Goal: Task Accomplishment & Management: Use online tool/utility

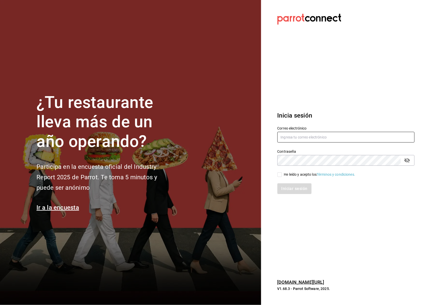
click at [315, 142] on input "text" at bounding box center [346, 137] width 137 height 11
type input "[EMAIL_ADDRESS][DOMAIN_NAME]"
click at [280, 178] on div "Iniciar sesión" at bounding box center [342, 185] width 143 height 17
click at [285, 177] on div "Iniciar sesión" at bounding box center [342, 185] width 143 height 17
click at [284, 174] on span "He leído y acepto los Términos y condiciones." at bounding box center [318, 174] width 73 height 5
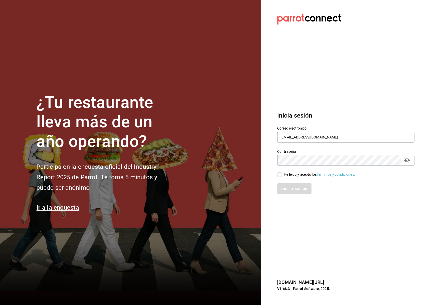
click at [282, 174] on input "He leído y acepto los Términos y condiciones." at bounding box center [280, 174] width 5 height 5
checkbox input "true"
click at [303, 189] on button "Iniciar sesión" at bounding box center [295, 188] width 35 height 11
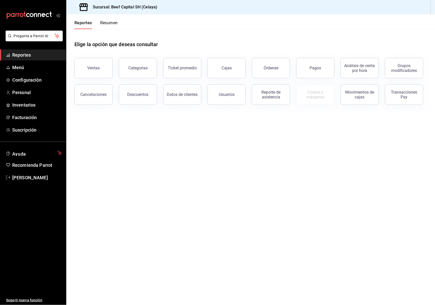
click at [277, 70] on button "Órdenes" at bounding box center [271, 68] width 38 height 20
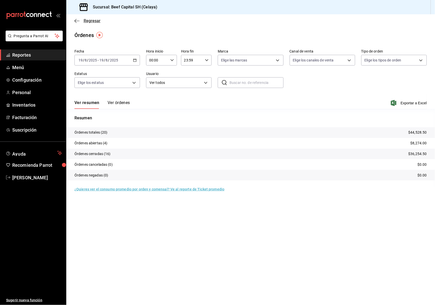
click at [77, 21] on icon "button" at bounding box center [76, 21] width 5 height 5
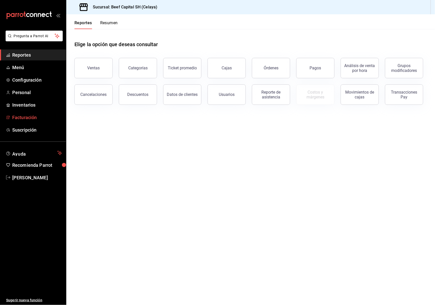
click at [31, 118] on span "Facturación" at bounding box center [37, 117] width 50 height 7
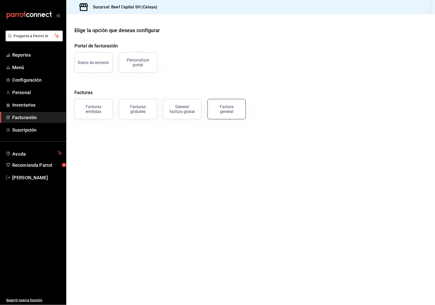
click at [227, 111] on div "Factura general" at bounding box center [227, 109] width 26 height 10
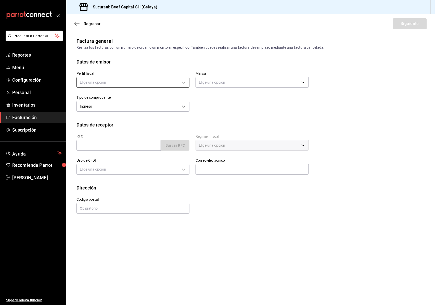
click at [178, 83] on body "Pregunta a Parrot AI Reportes Menú Configuración Personal Inventarios Facturaci…" at bounding box center [217, 152] width 435 height 305
click at [164, 110] on li "3 DE SEIS" at bounding box center [133, 108] width 113 height 9
type input "6daeb321-97cf-4052-8288-c01cdf1e5db9"
type input "e3bbe20f-edfc-40c7-bd32-db162cca2159"
click at [114, 147] on input "text" at bounding box center [119, 145] width 84 height 11
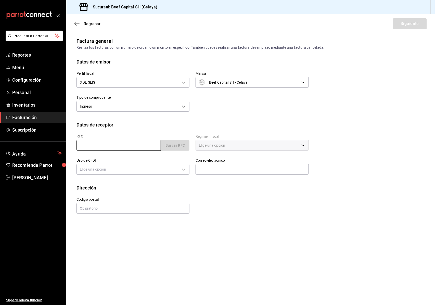
type input "RSP140422RY6"
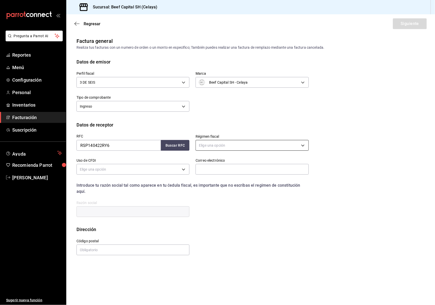
click at [300, 145] on body "Pregunta a Parrot AI Reportes Menú Configuración Personal Inventarios Facturaci…" at bounding box center [217, 152] width 435 height 305
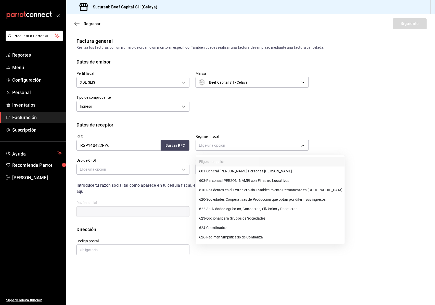
click at [263, 172] on li "601 - General de Ley Personas Morales" at bounding box center [270, 171] width 149 height 9
type input "601"
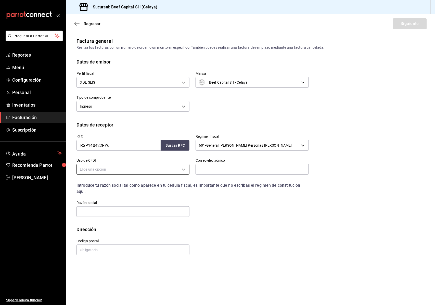
click at [182, 171] on body "Pregunta a Parrot AI Reportes Menú Configuración Personal Inventarios Facturaci…" at bounding box center [217, 152] width 435 height 305
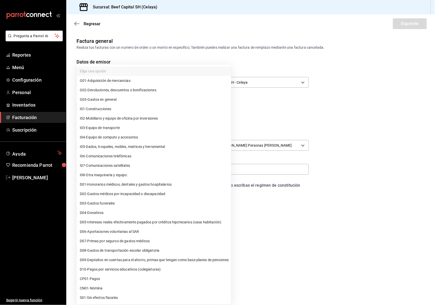
click at [139, 100] on li "G03 - Gastos en general" at bounding box center [154, 99] width 154 height 9
type input "G03"
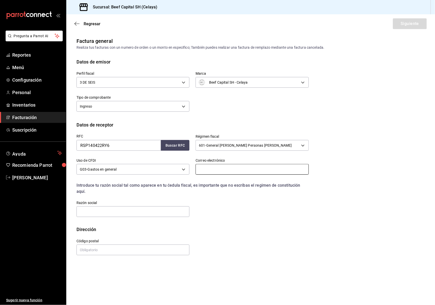
click at [222, 168] on input "text" at bounding box center [252, 169] width 113 height 11
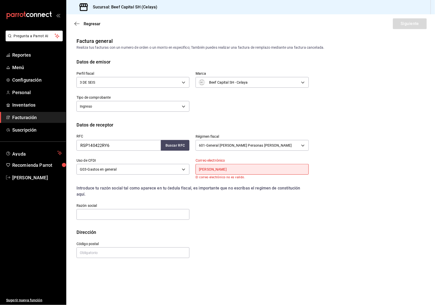
type input "gastosescolta@gmail.com"
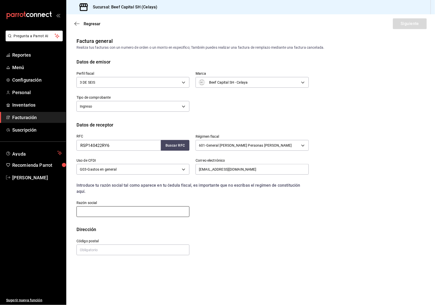
click at [166, 211] on input "text" at bounding box center [133, 211] width 113 height 11
type input "RED SMS PRO"
click at [137, 253] on input "text" at bounding box center [133, 250] width 113 height 11
type input "38010"
click at [415, 21] on button "Siguiente" at bounding box center [410, 23] width 34 height 11
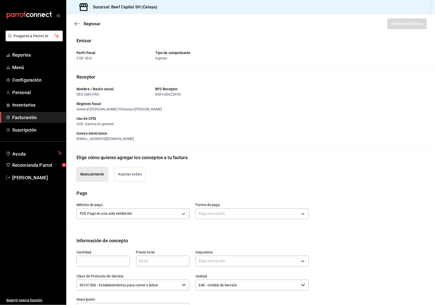
scroll to position [34, 0]
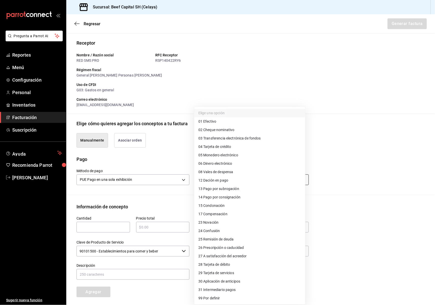
click at [299, 178] on body "Pregunta a Parrot AI Reportes Menú Configuración Personal Inventarios Facturaci…" at bounding box center [217, 152] width 435 height 305
click at [220, 265] on span "28 Tarjeta de débito" at bounding box center [214, 264] width 32 height 5
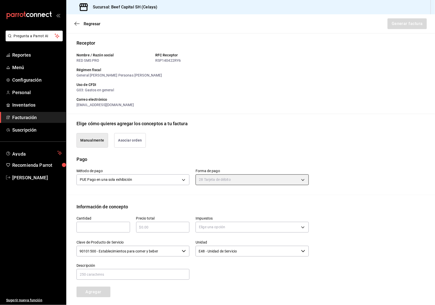
type input "28"
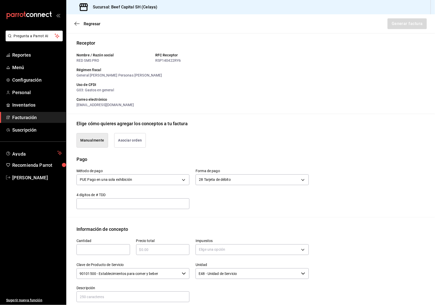
drag, startPoint x: 108, startPoint y: 256, endPoint x: 109, endPoint y: 251, distance: 4.7
click at [109, 255] on div "Cantidad ​" at bounding box center [100, 245] width 60 height 24
click at [109, 250] on input "text" at bounding box center [104, 250] width 54 height 6
type input "1"
click at [160, 254] on div "​" at bounding box center [163, 249] width 54 height 11
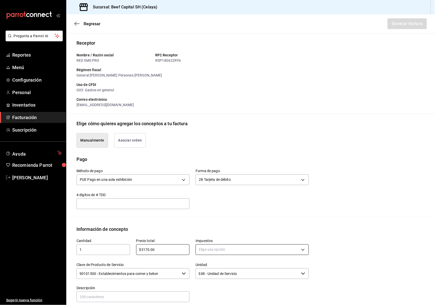
type input "$3170.00"
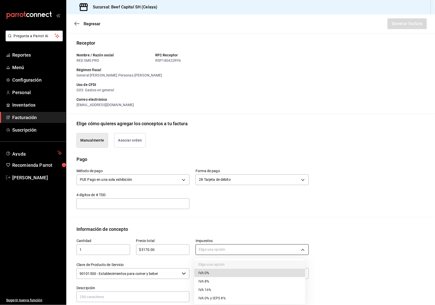
click at [300, 249] on body "Pregunta a Parrot AI Reportes Menú Configuración Personal Inventarios Facturaci…" at bounding box center [217, 152] width 435 height 305
click at [227, 291] on li "IVA 16%" at bounding box center [249, 290] width 111 height 8
type input "IVA_16"
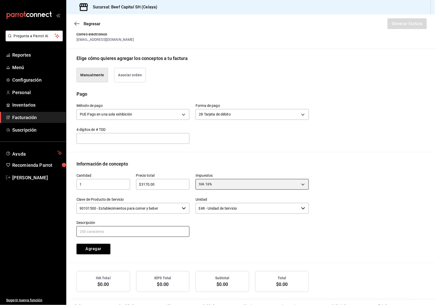
scroll to position [102, 0]
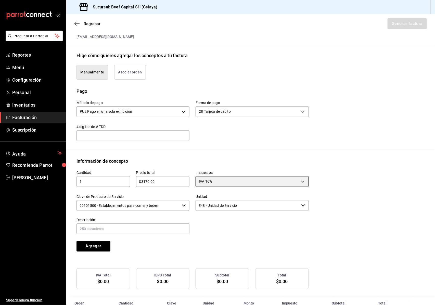
click at [184, 205] on icon "button" at bounding box center [184, 206] width 4 height 4
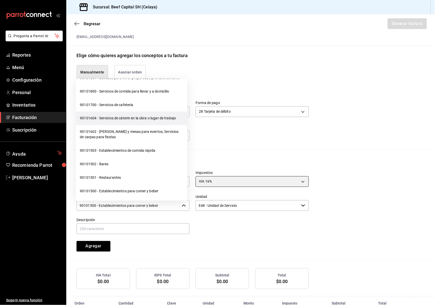
scroll to position [68, 0]
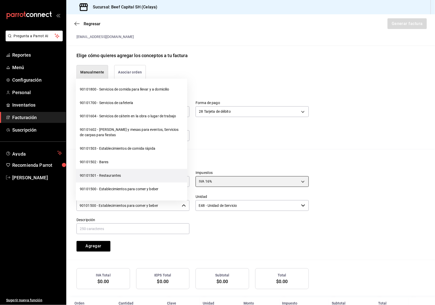
click at [136, 182] on li "90101501 - Restaurantes" at bounding box center [131, 176] width 111 height 14
type input "90101501 - Restaurantes"
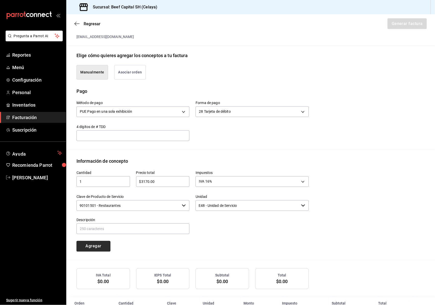
click at [105, 247] on button "Agregar" at bounding box center [94, 246] width 34 height 11
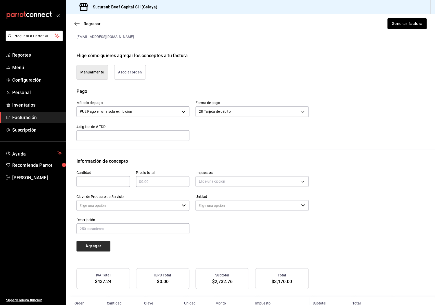
type input "90101500 - Establecimientos para comer y beber"
type input "E48 - Unidad de Servicio"
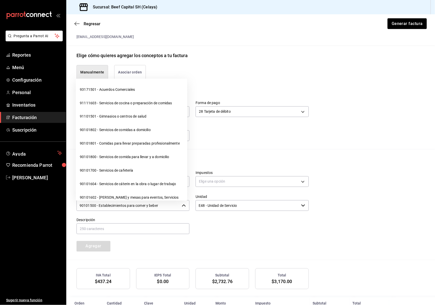
click at [182, 206] on icon "button" at bounding box center [184, 206] width 4 height 4
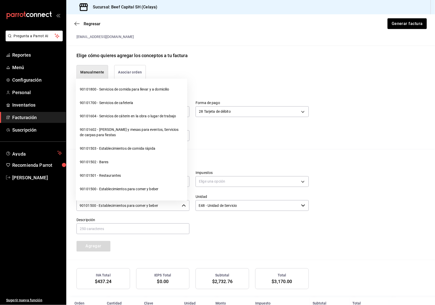
click at [120, 182] on li "90101501 - Restaurantes" at bounding box center [131, 176] width 111 height 14
type input "90101501 - Restaurantes"
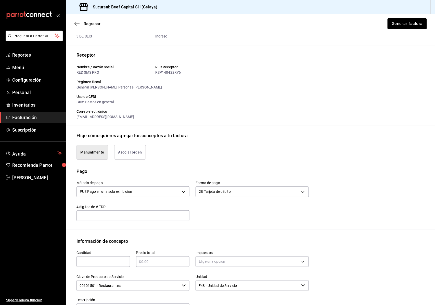
scroll to position [0, 0]
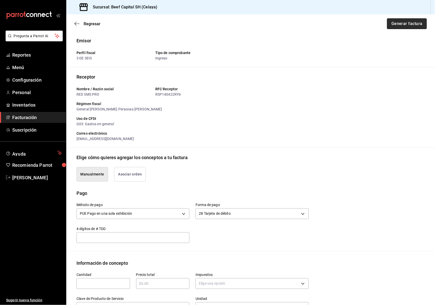
click at [406, 24] on button "Generar factura" at bounding box center [407, 23] width 40 height 11
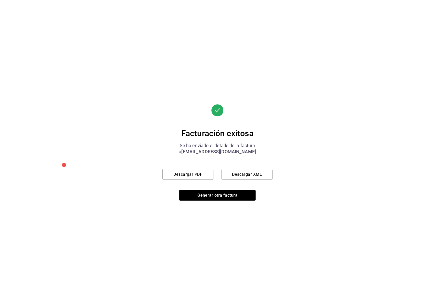
drag, startPoint x: 219, startPoint y: 196, endPoint x: 210, endPoint y: 114, distance: 82.9
click at [218, 194] on button "Generar otra factura" at bounding box center [217, 195] width 77 height 11
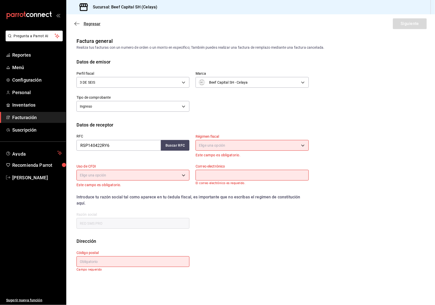
click at [79, 23] on icon "button" at bounding box center [76, 23] width 5 height 5
